Goal: Task Accomplishment & Management: Manage account settings

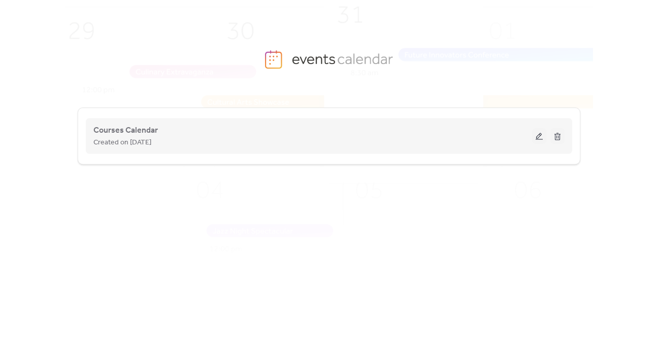
click at [537, 134] on button at bounding box center [539, 135] width 14 height 15
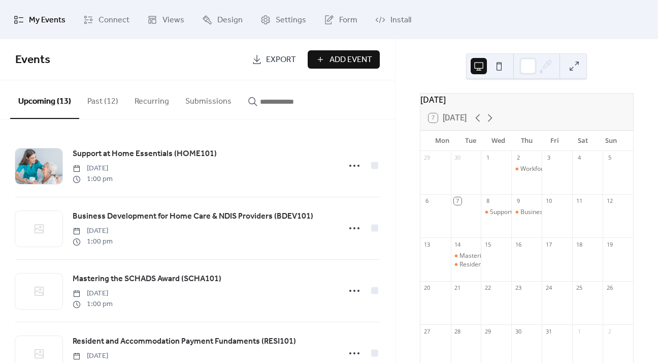
click at [271, 96] on input "button" at bounding box center [290, 101] width 61 height 12
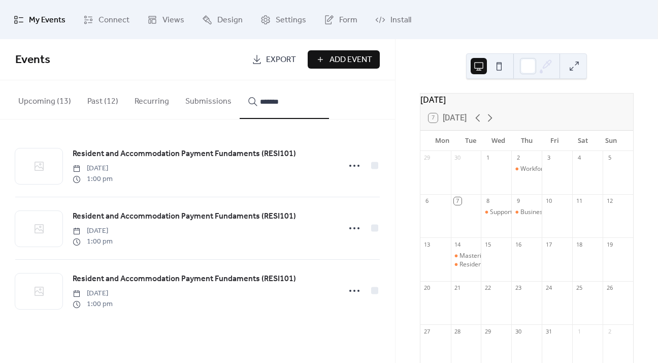
type input "*******"
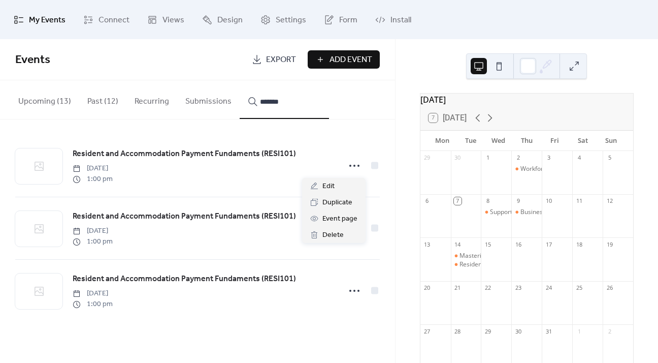
click at [355, 167] on icon at bounding box center [354, 165] width 16 height 16
click at [333, 239] on span "Delete" at bounding box center [332, 235] width 21 height 12
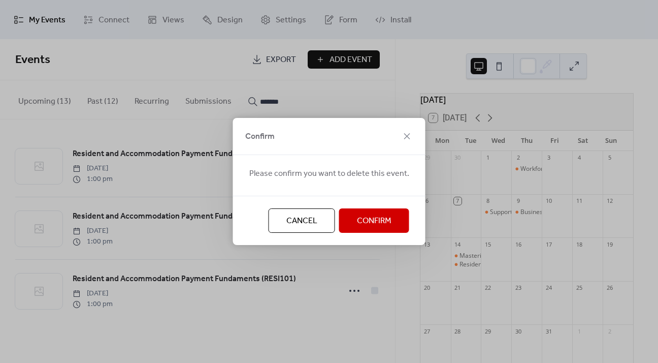
click at [361, 223] on span "Confirm" at bounding box center [374, 221] width 35 height 12
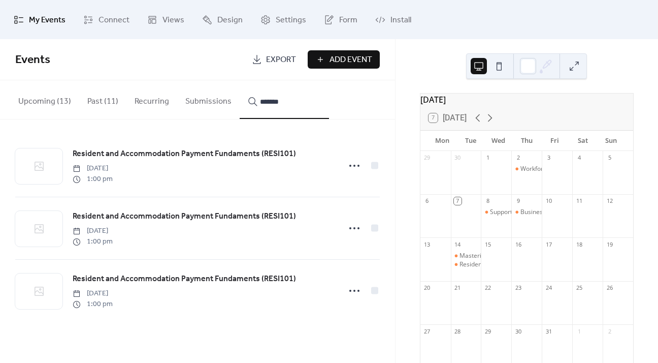
click at [353, 228] on circle at bounding box center [354, 228] width 2 height 2
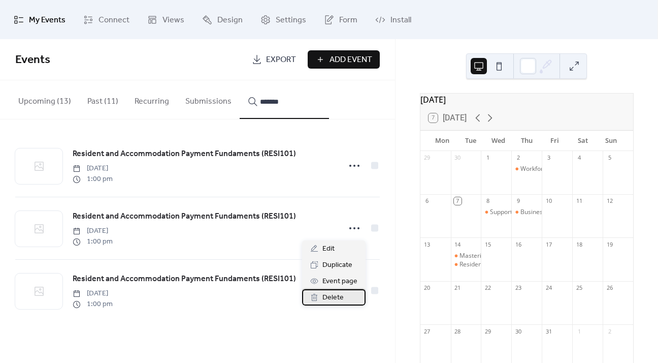
click at [338, 293] on span "Delete" at bounding box center [332, 297] width 21 height 12
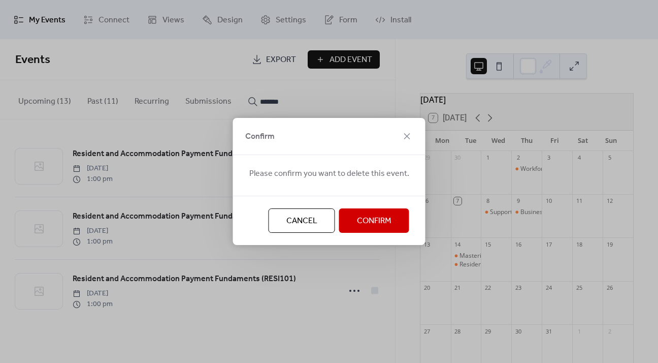
click at [358, 219] on span "Confirm" at bounding box center [374, 221] width 35 height 12
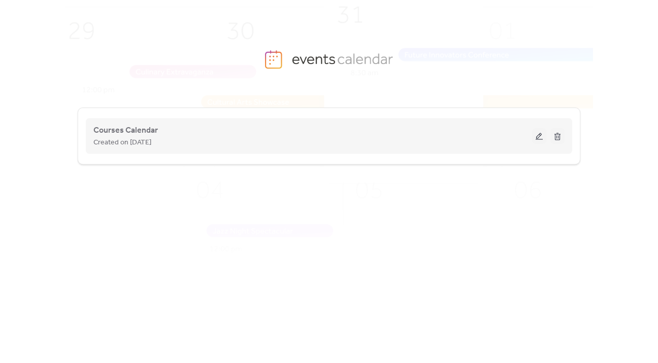
click at [534, 136] on button at bounding box center [539, 135] width 14 height 15
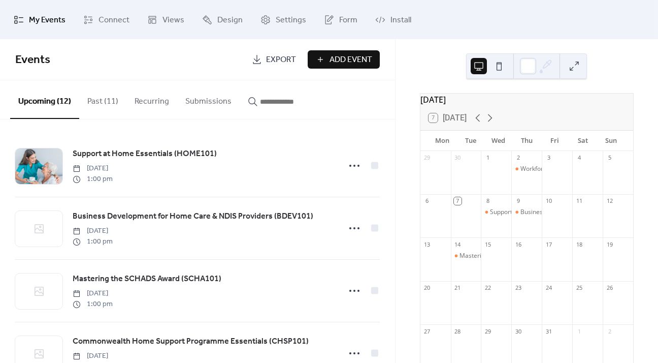
click at [275, 100] on input "button" at bounding box center [290, 101] width 61 height 12
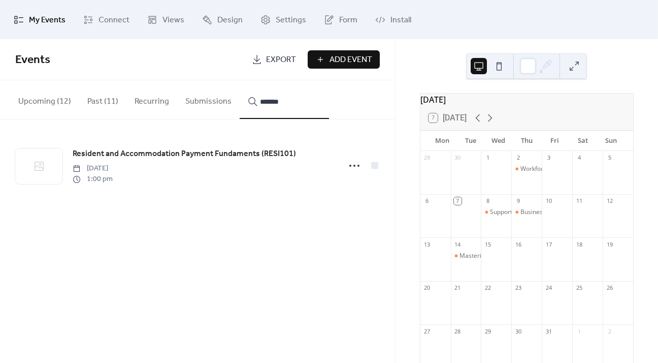
type input "*******"
